Goal: Check status: Check status

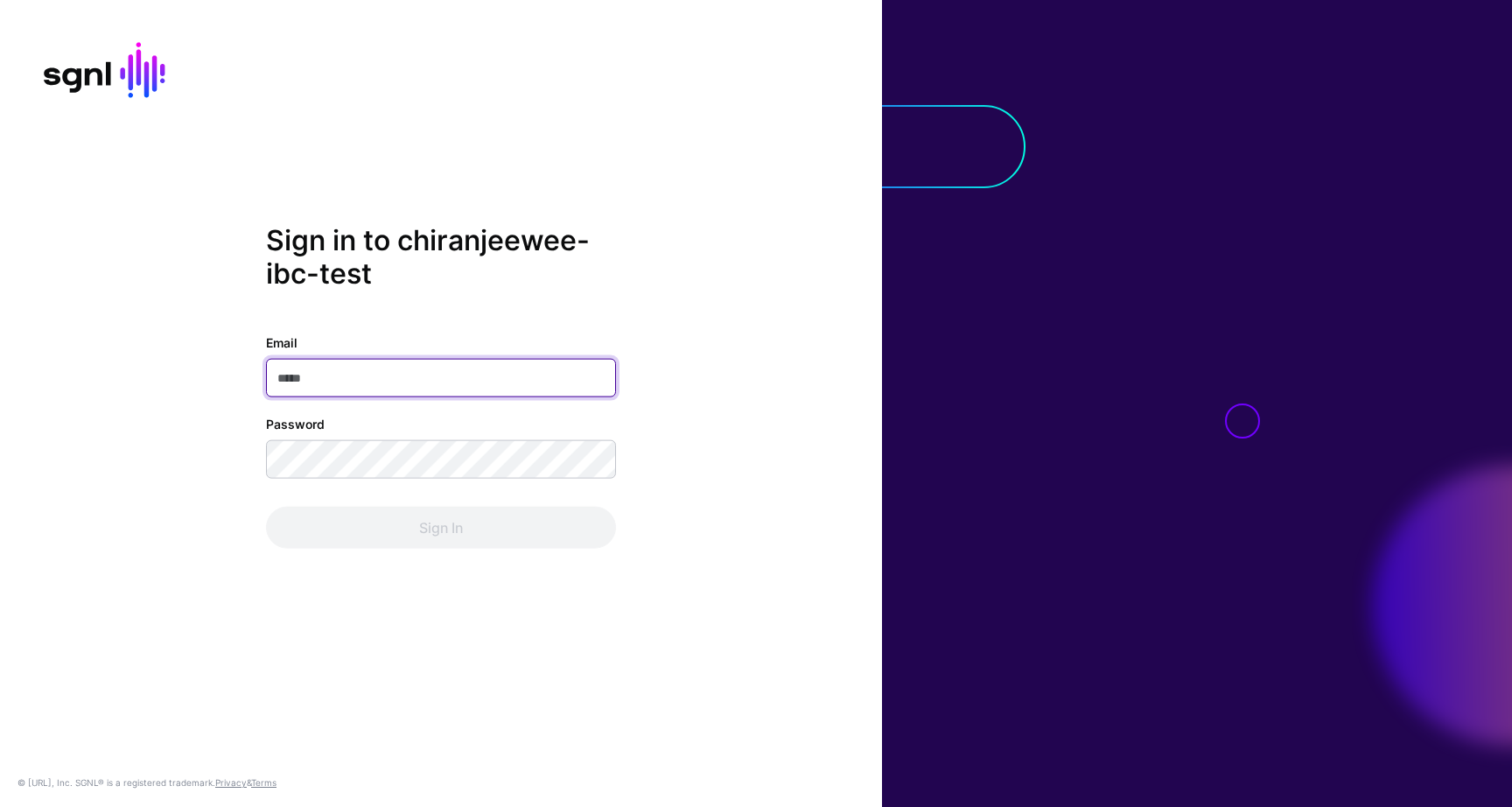
click at [389, 371] on input "Email" at bounding box center [441, 377] width 350 height 39
paste input "**********"
type input "**********"
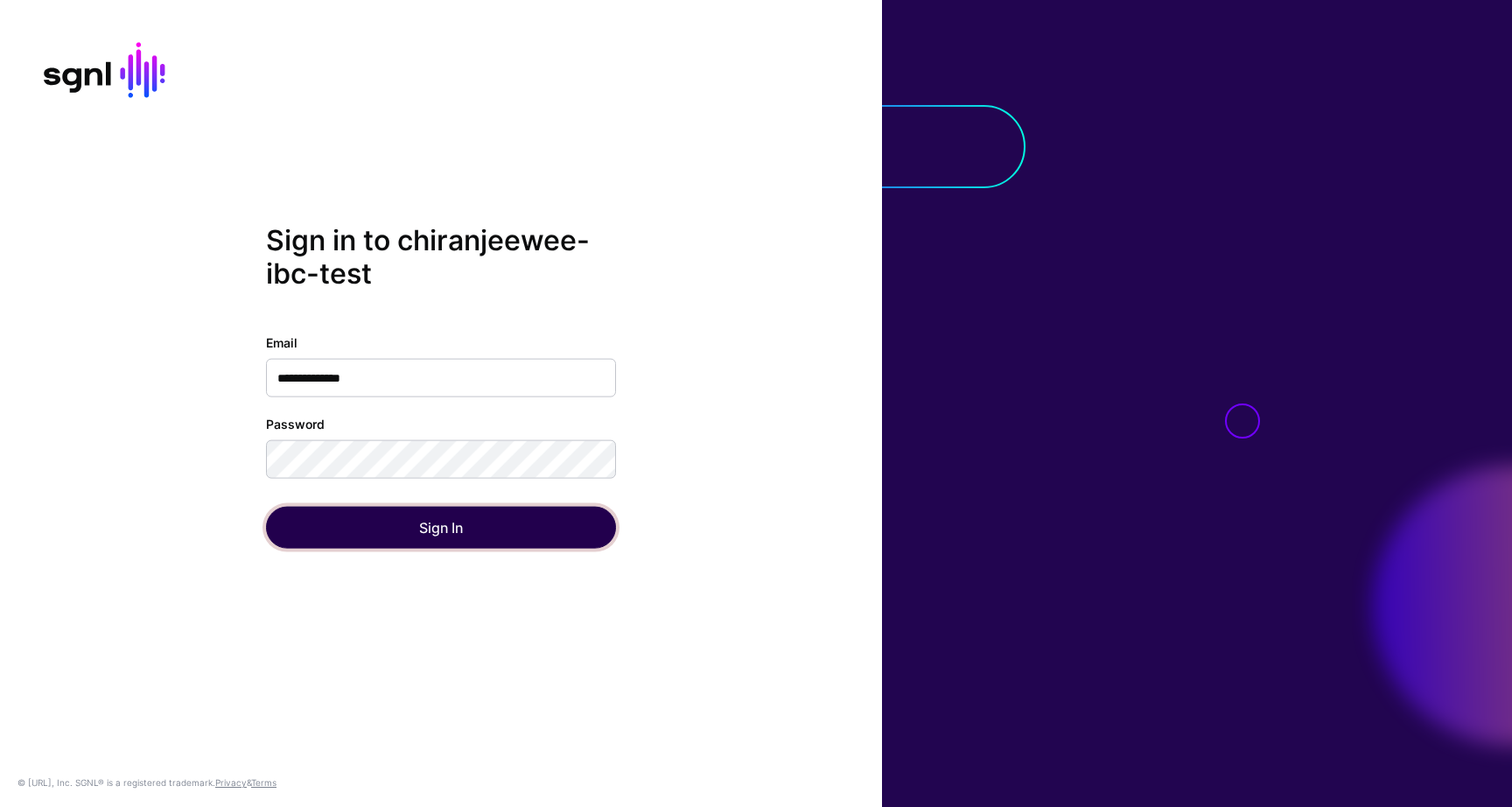
click at [329, 530] on button "Sign In" at bounding box center [441, 527] width 350 height 42
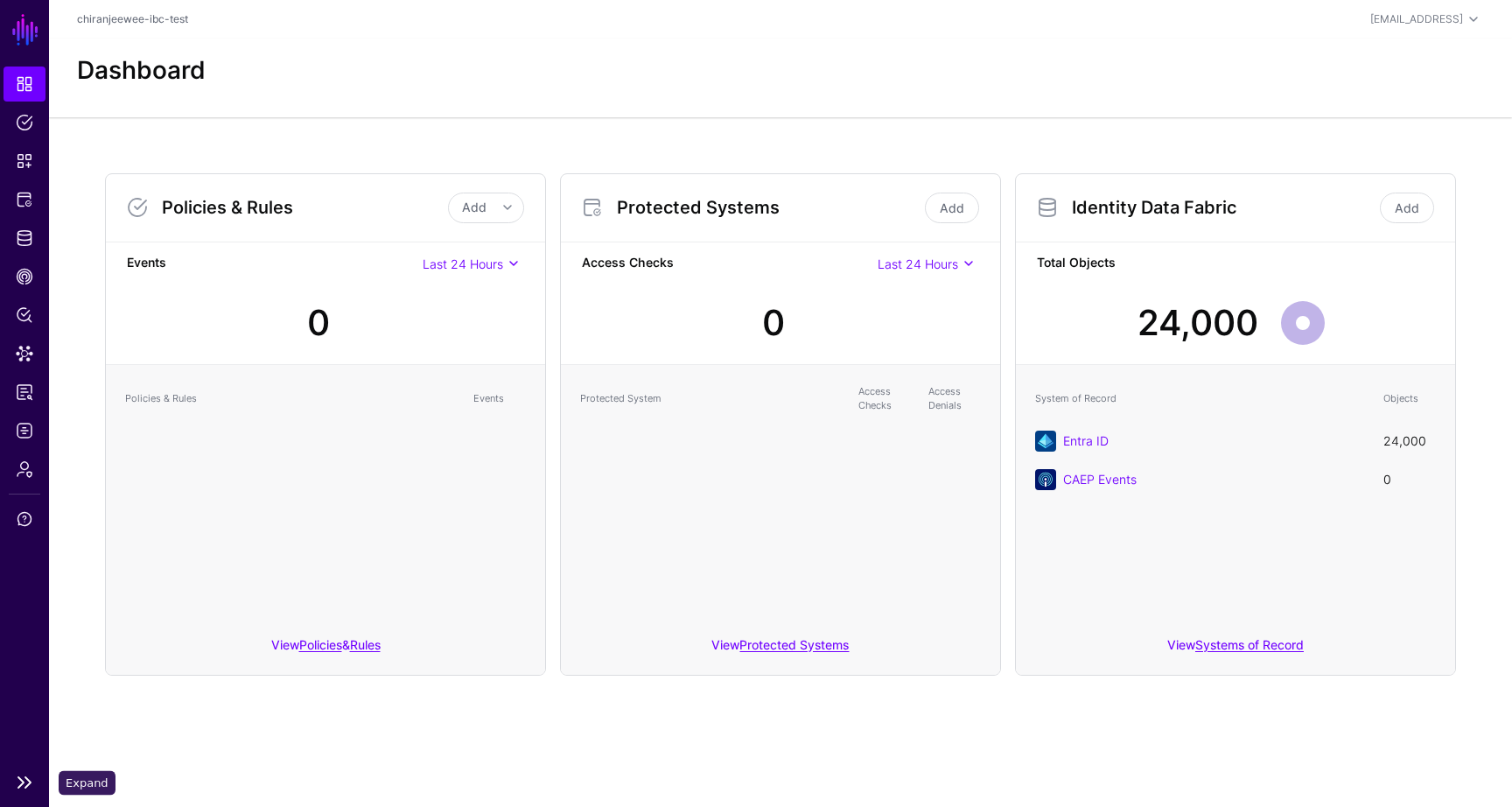
click at [23, 778] on link at bounding box center [25, 782] width 49 height 21
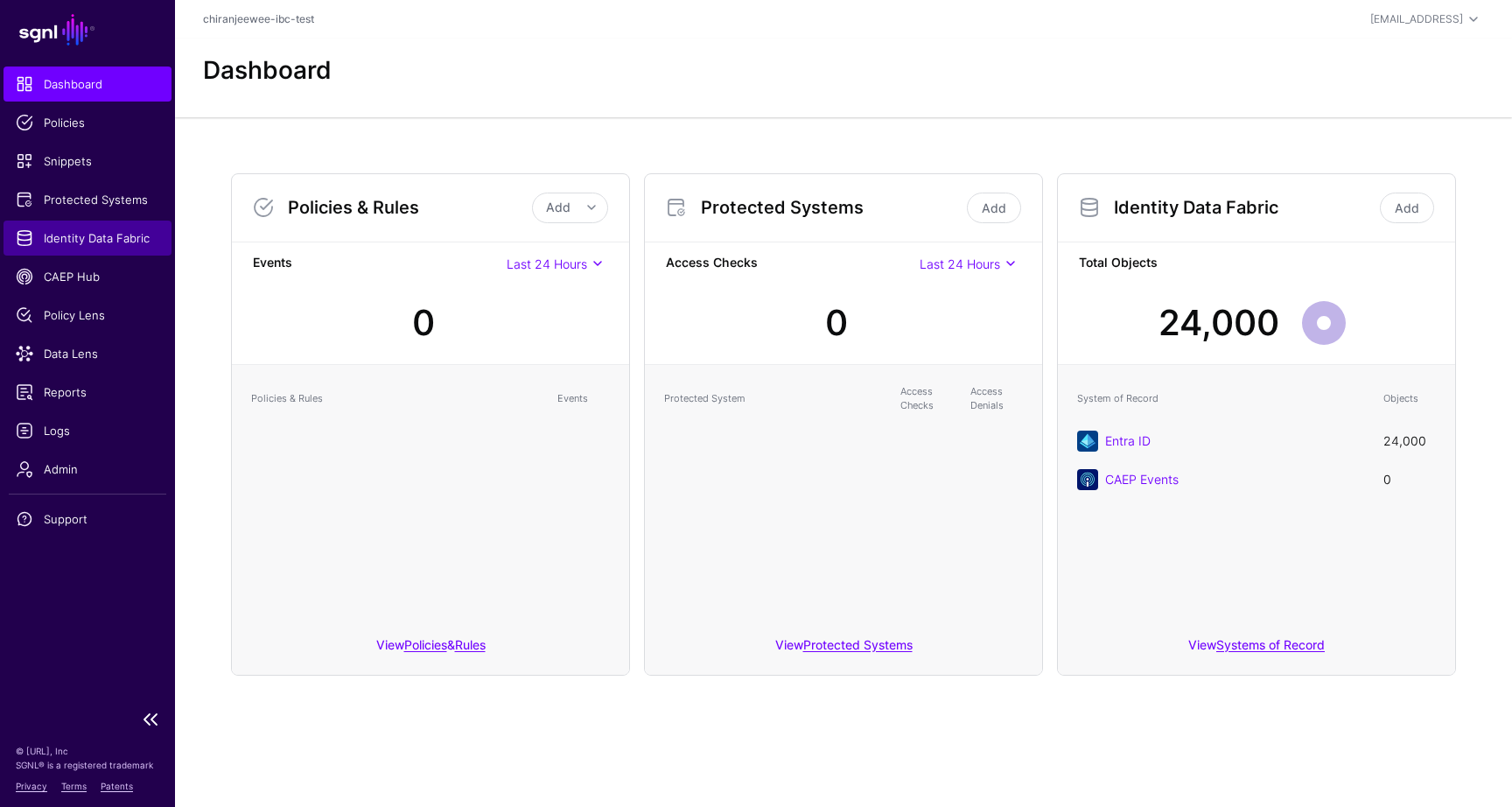
click at [82, 236] on span "Identity Data Fabric" at bounding box center [87, 238] width 144 height 18
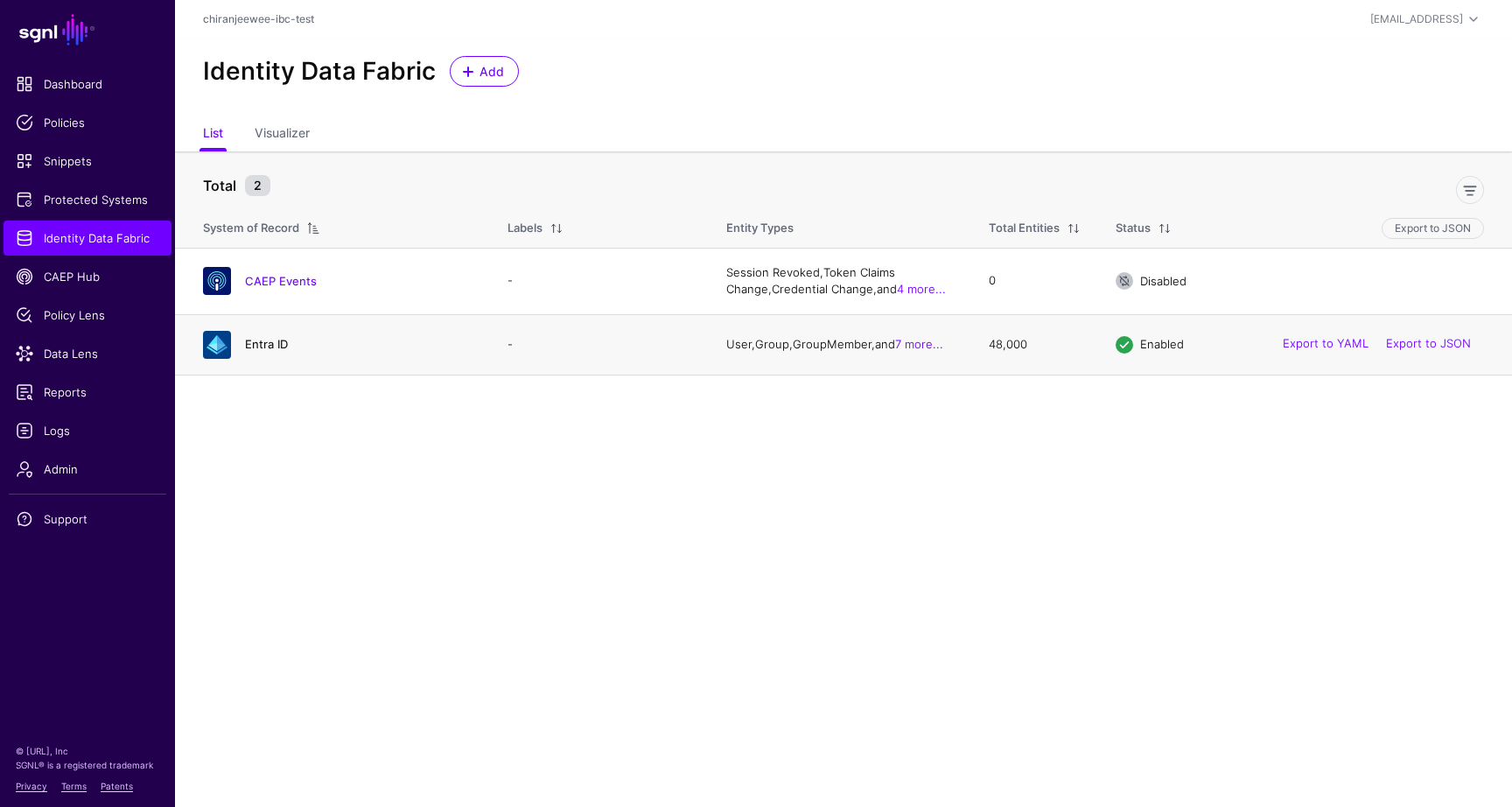
click at [278, 344] on link "Entra ID" at bounding box center [266, 344] width 43 height 14
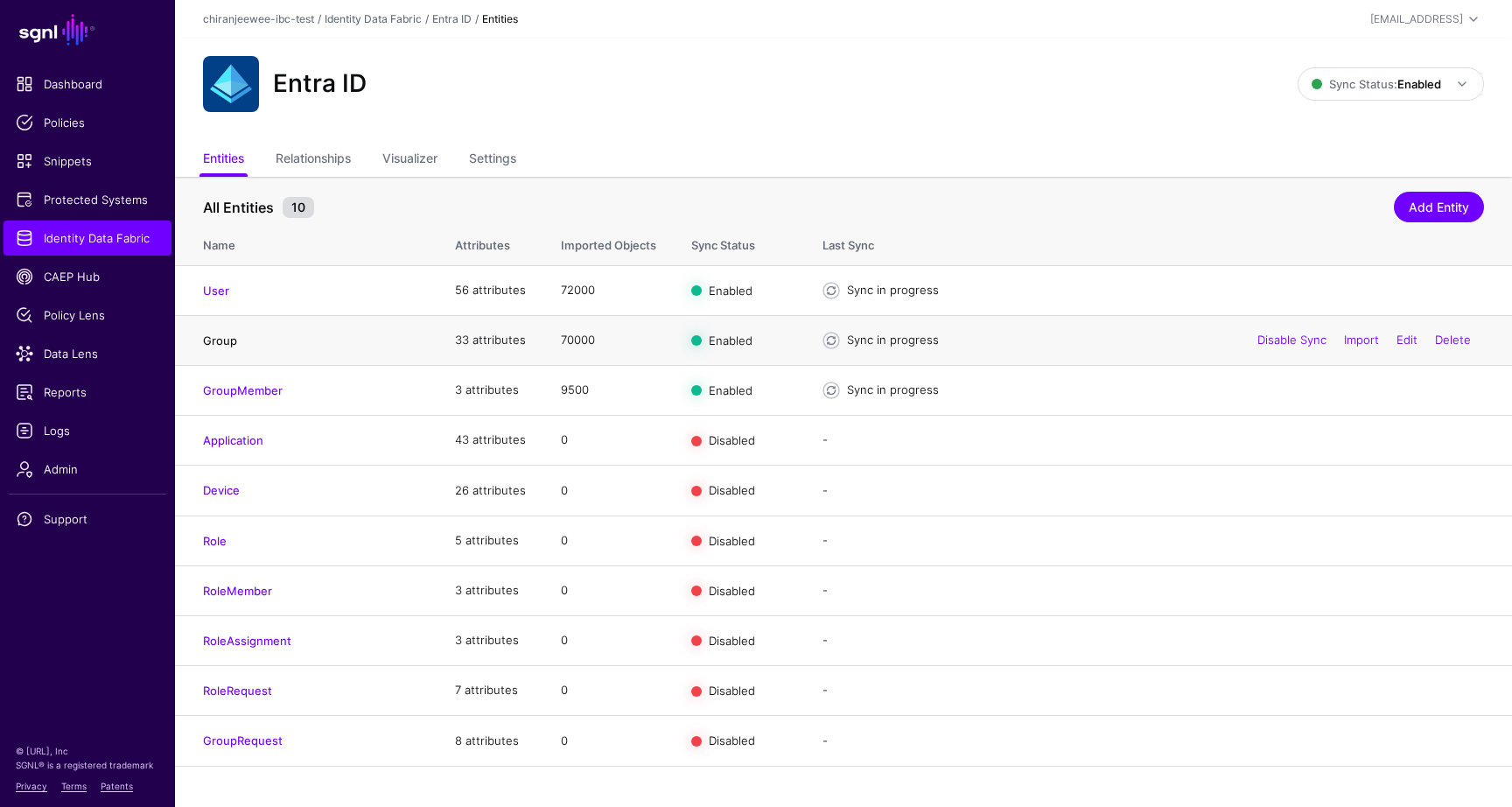
click at [225, 341] on link "Group" at bounding box center [219, 340] width 34 height 14
click at [228, 344] on link "Group" at bounding box center [219, 340] width 34 height 14
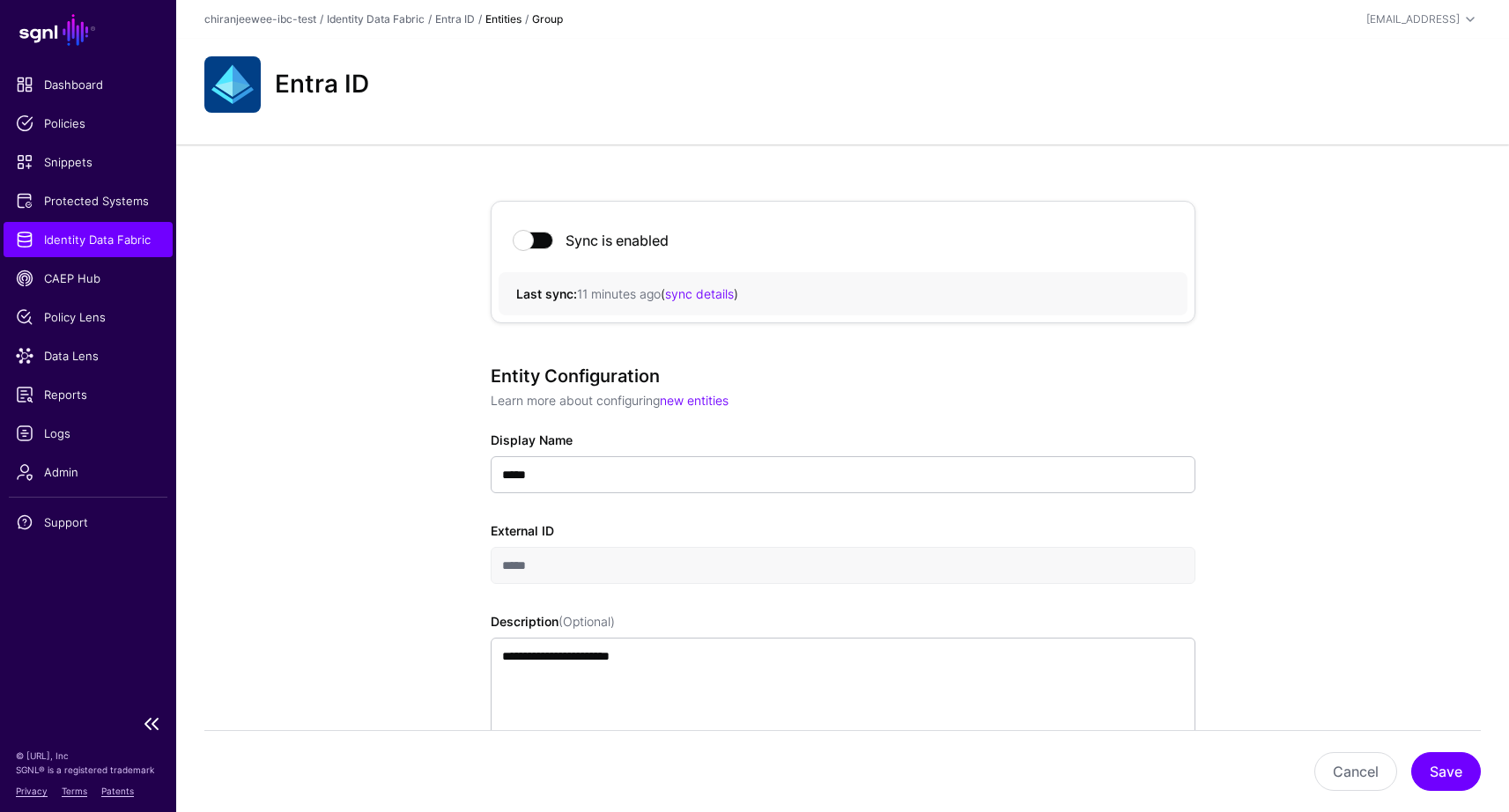
click at [122, 237] on span "Identity Data Fabric" at bounding box center [88, 239] width 145 height 18
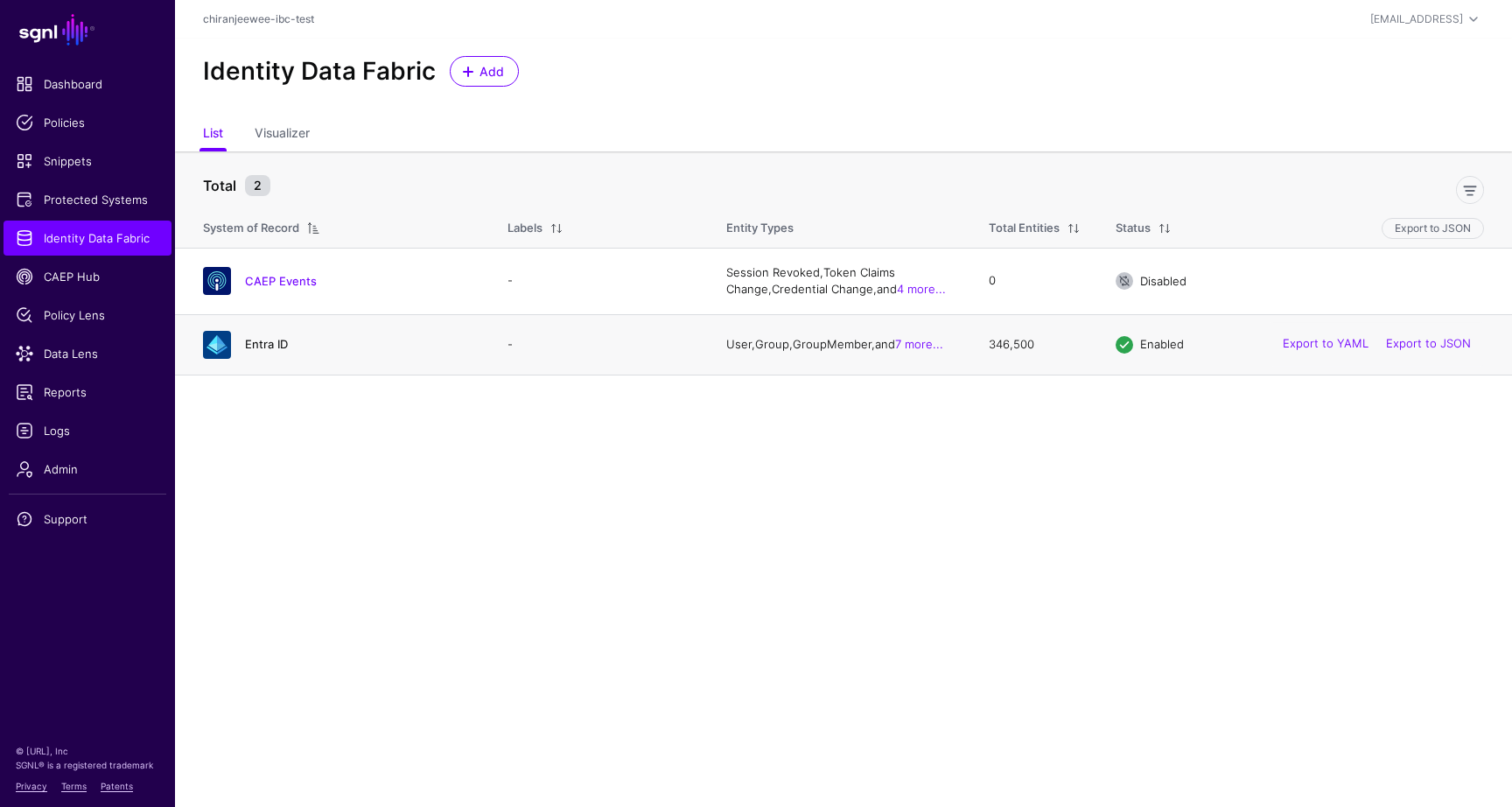
click at [270, 345] on link "Entra ID" at bounding box center [266, 344] width 43 height 14
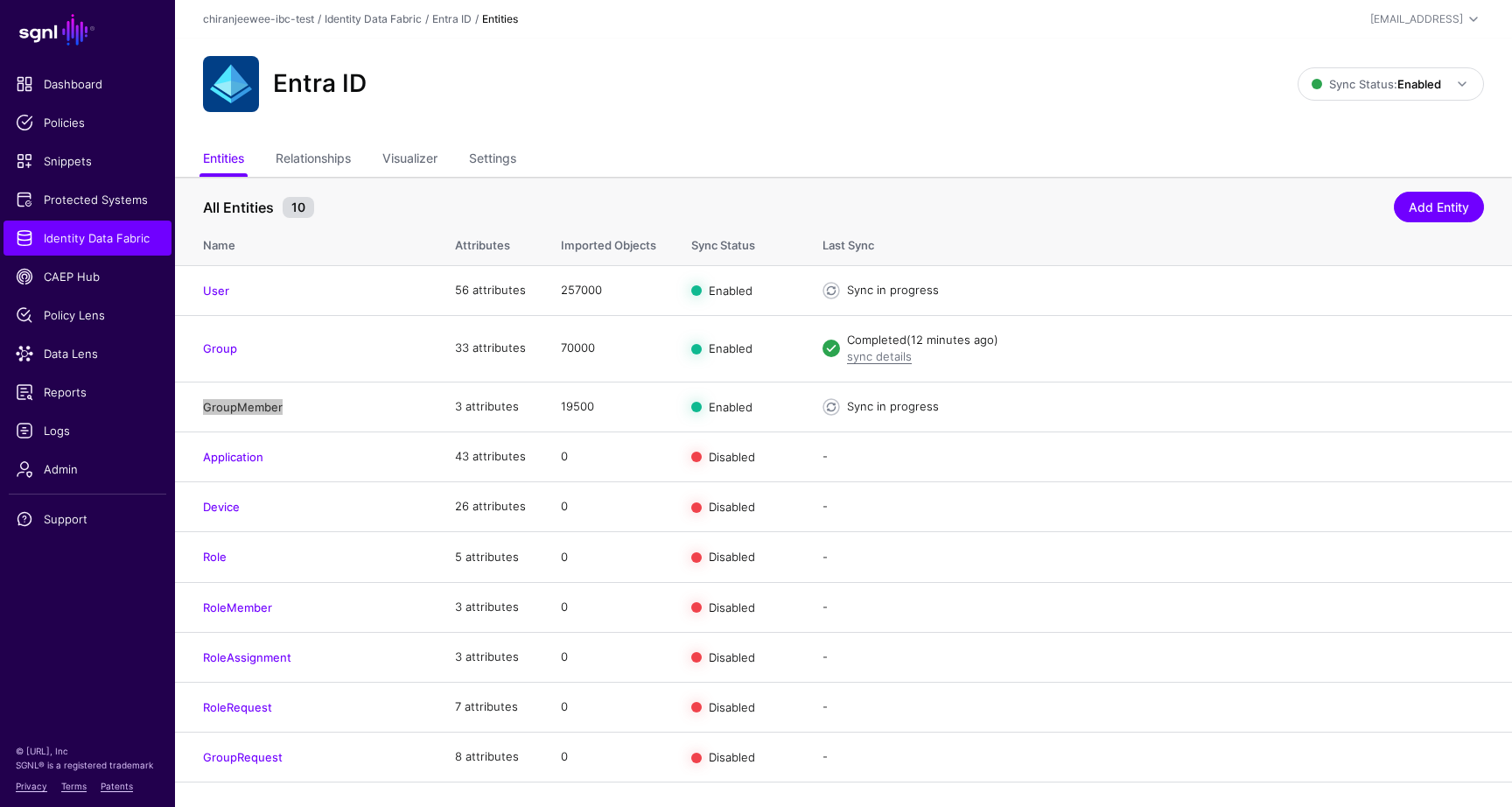
drag, startPoint x: 271, startPoint y: 410, endPoint x: 1339, endPoint y: 0, distance: 1144.0
click at [0, 0] on main "SGNL Dashboard Policies Snippets Protected Systems Identity Data Fabric CAEP Hu…" at bounding box center [756, 404] width 1512 height 807
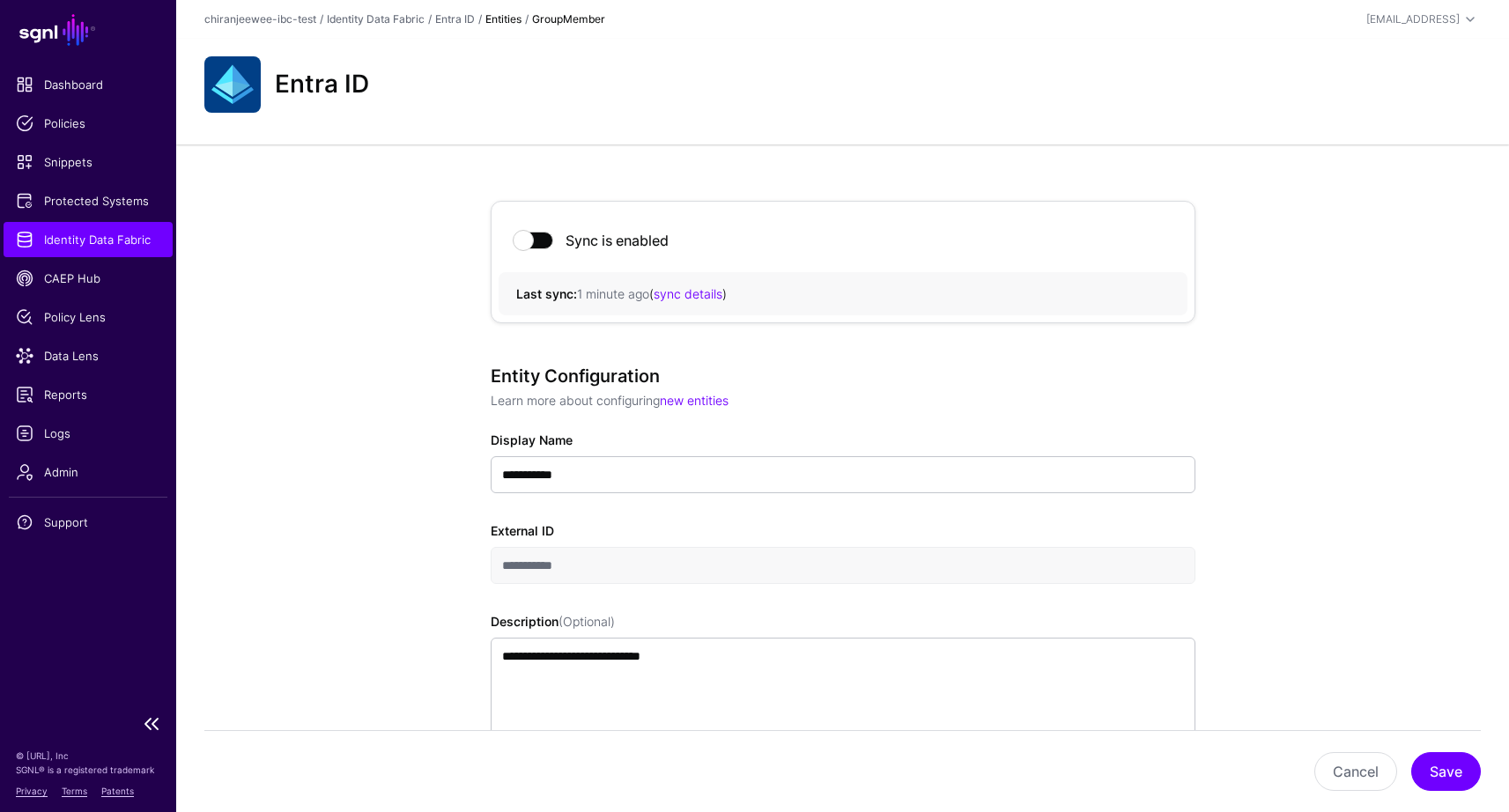
click at [78, 234] on span "Identity Data Fabric" at bounding box center [88, 239] width 145 height 18
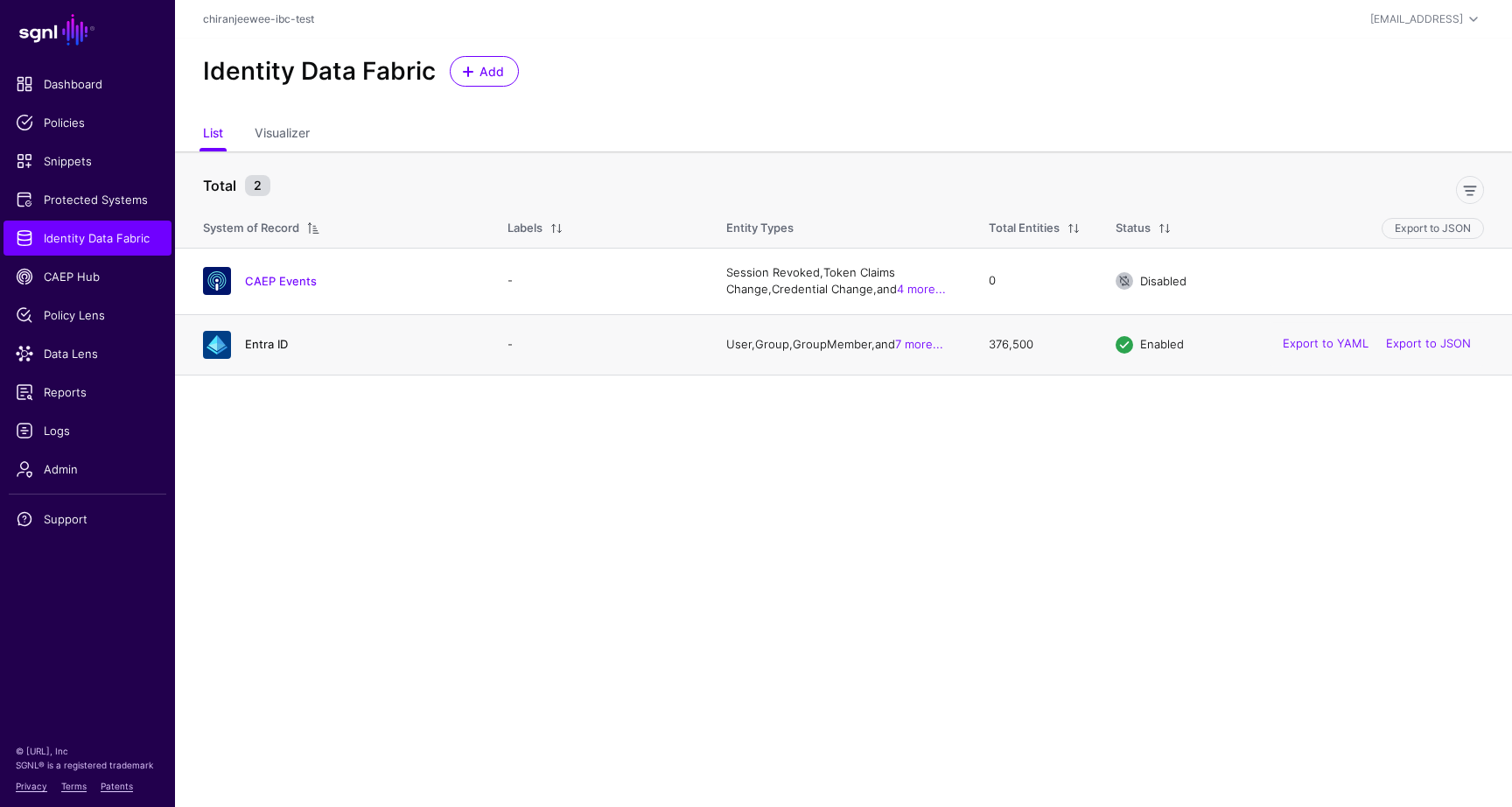
click at [275, 341] on link "Entra ID" at bounding box center [266, 344] width 43 height 14
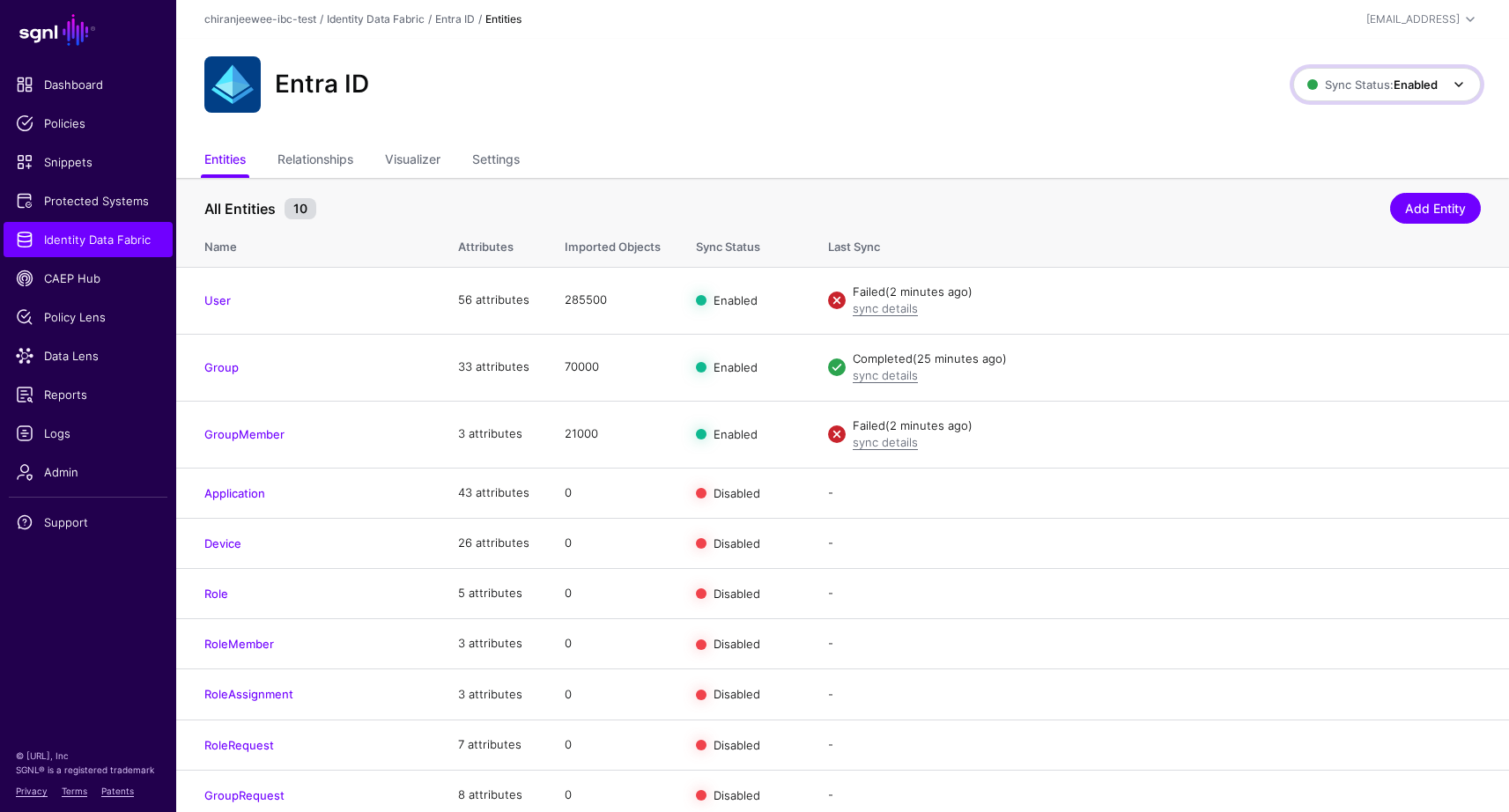
click at [1386, 93] on span "Sync Status: Enabled" at bounding box center [1388, 84] width 162 height 21
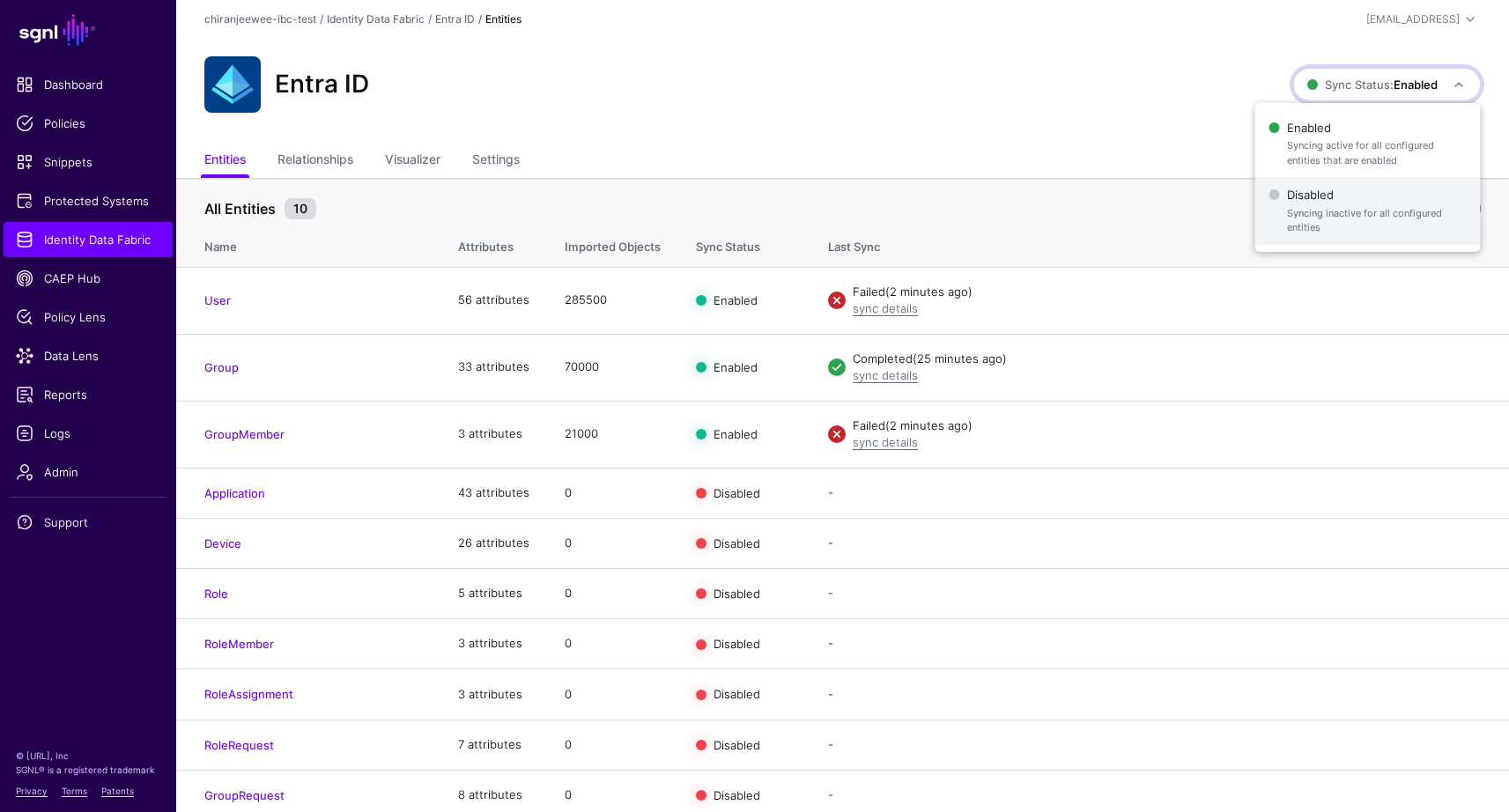
click at [1320, 198] on span "Disabled Syncing inactive for all configured entities" at bounding box center [1367, 211] width 198 height 58
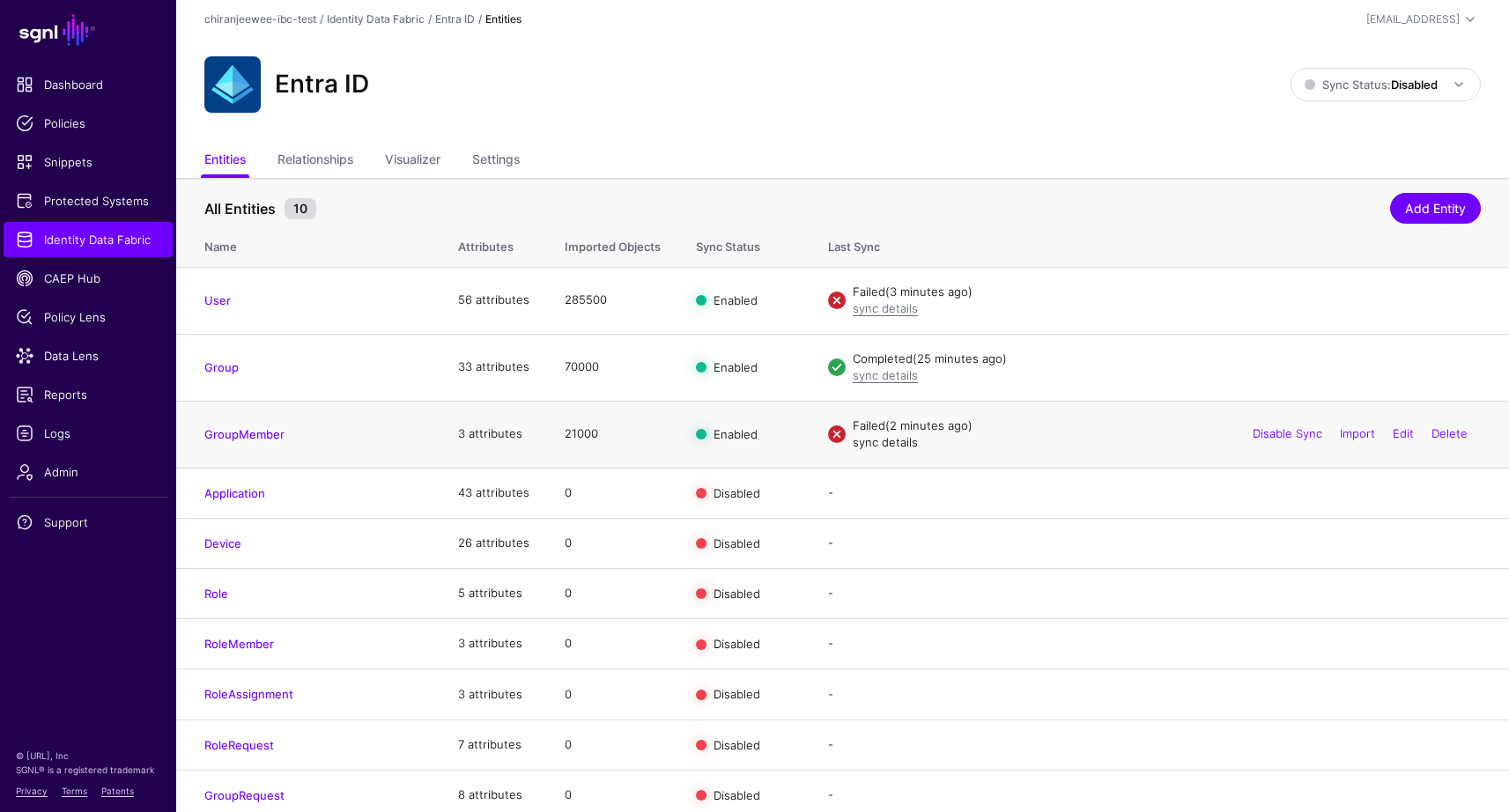
click at [892, 444] on link "sync details" at bounding box center [886, 442] width 66 height 14
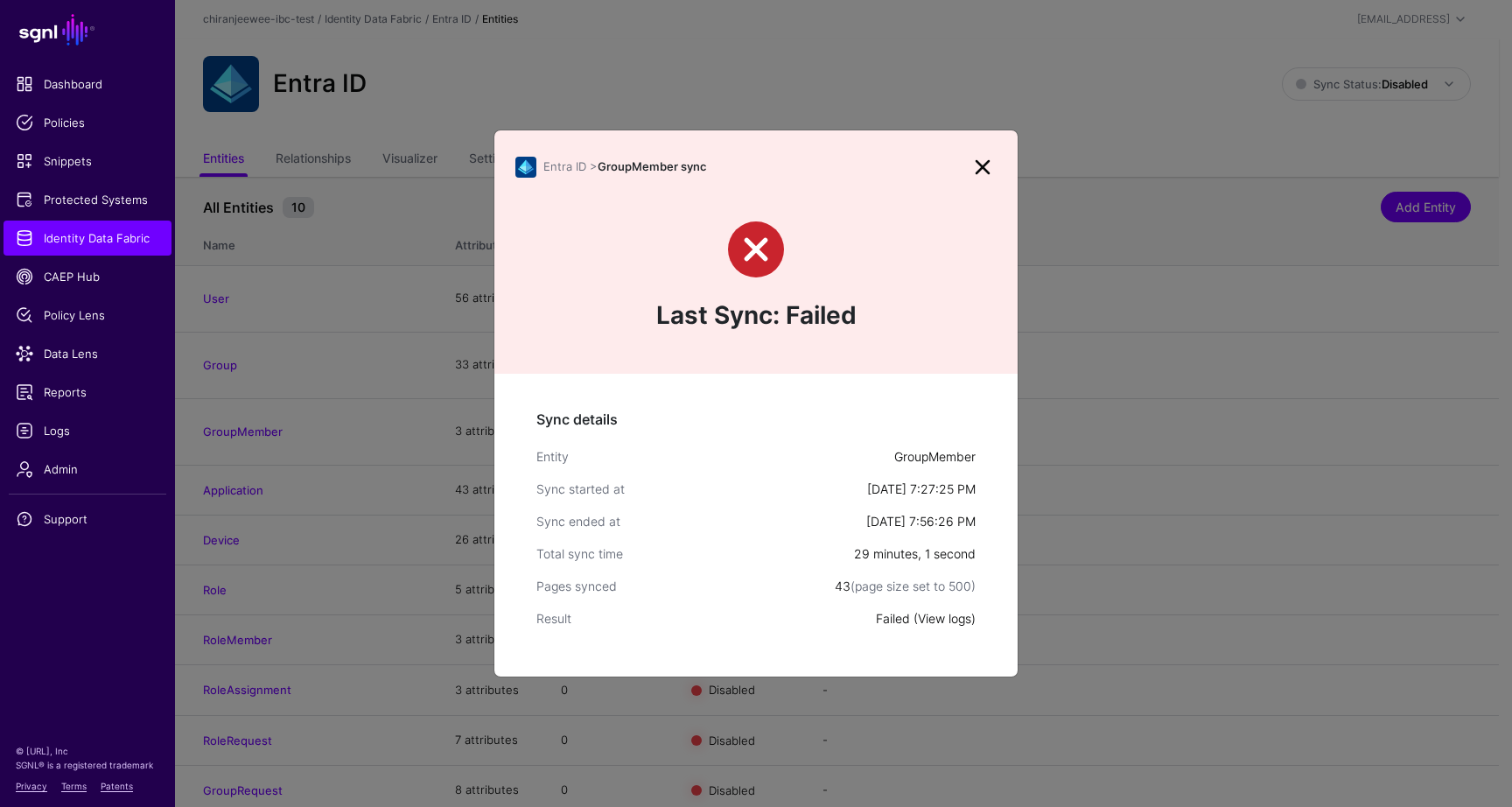
click at [930, 616] on link "View logs" at bounding box center [945, 618] width 54 height 15
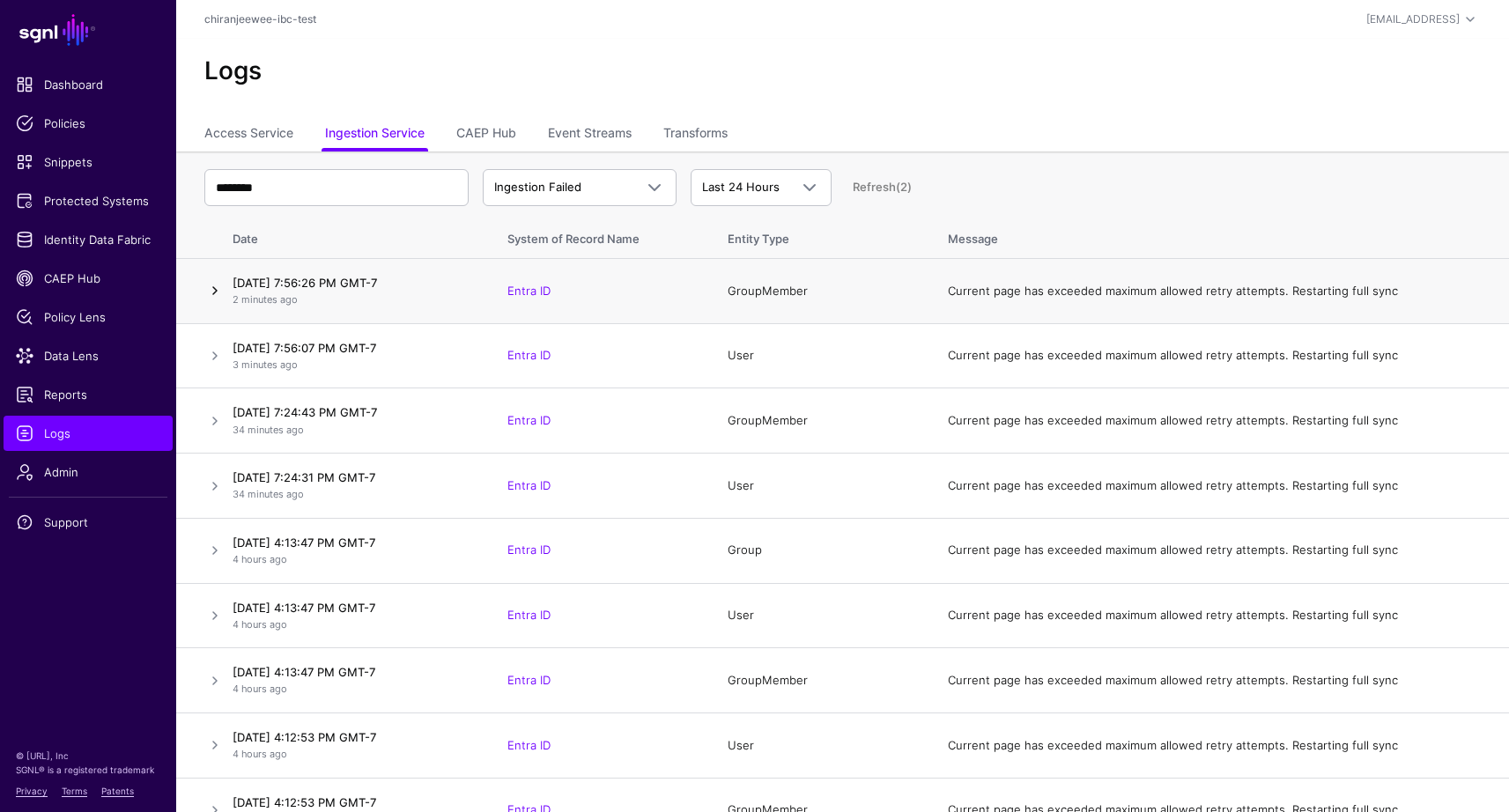
click at [210, 294] on link at bounding box center [215, 291] width 21 height 21
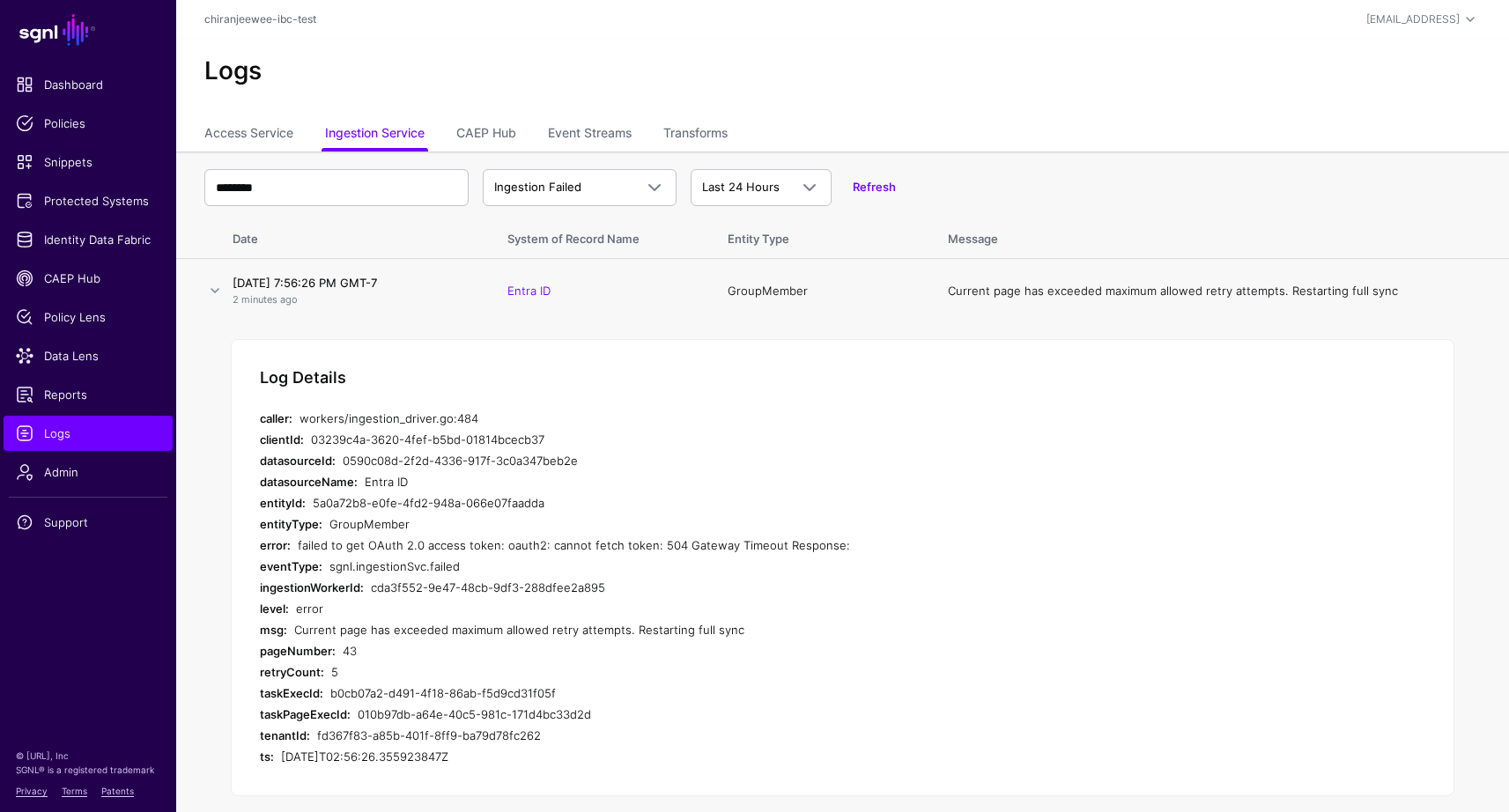
drag, startPoint x: 298, startPoint y: 543, endPoint x: 838, endPoint y: 544, distance: 540.0
click at [838, 544] on div "failed to get OAuth 2.0 access token: oauth2: cannot fetch token: 504 Gateway T…" at bounding box center [631, 545] width 667 height 21
copy div "failed to get OAuth 2.0 access token: oauth2: cannot fetch token: 504 Gateway T…"
